Goal: Navigation & Orientation: Find specific page/section

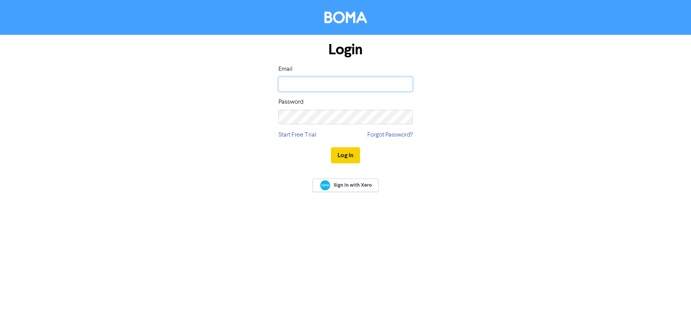
type input "[PERSON_NAME][EMAIL_ADDRESS][DOMAIN_NAME]"
click at [345, 156] on button "Log In" at bounding box center [345, 155] width 29 height 16
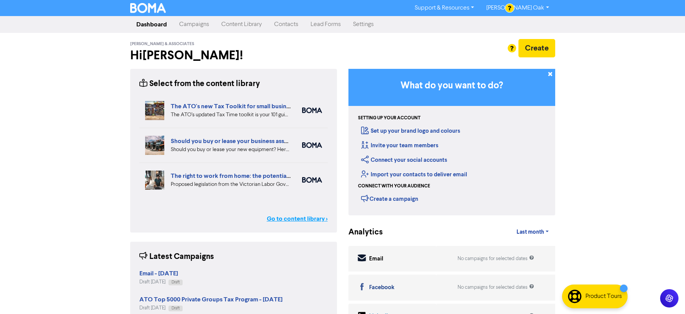
click at [291, 217] on link "Go to content library >" at bounding box center [297, 218] width 61 height 9
